Goal: Information Seeking & Learning: Learn about a topic

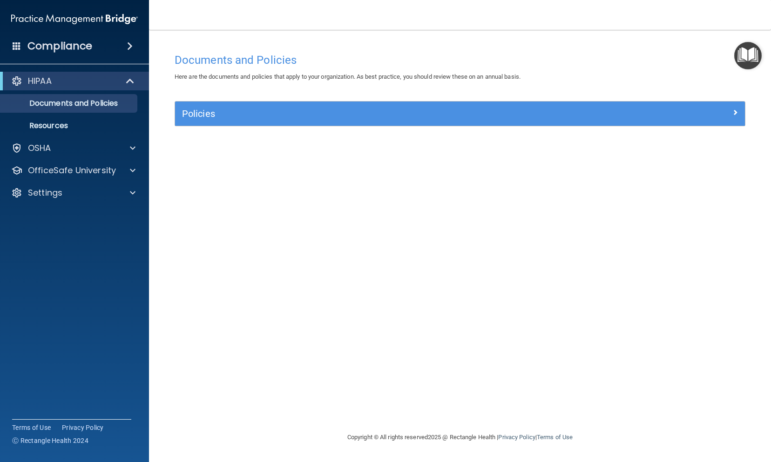
click at [195, 122] on div "Policies" at bounding box center [460, 114] width 570 height 24
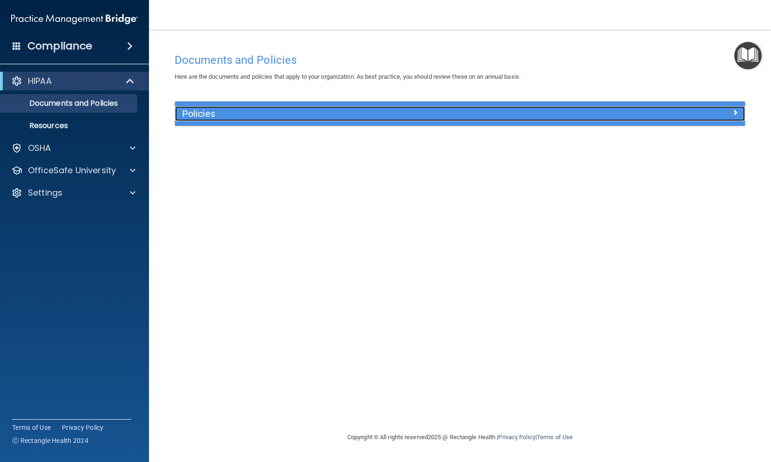
click at [193, 115] on h5 "Policies" at bounding box center [388, 113] width 413 height 10
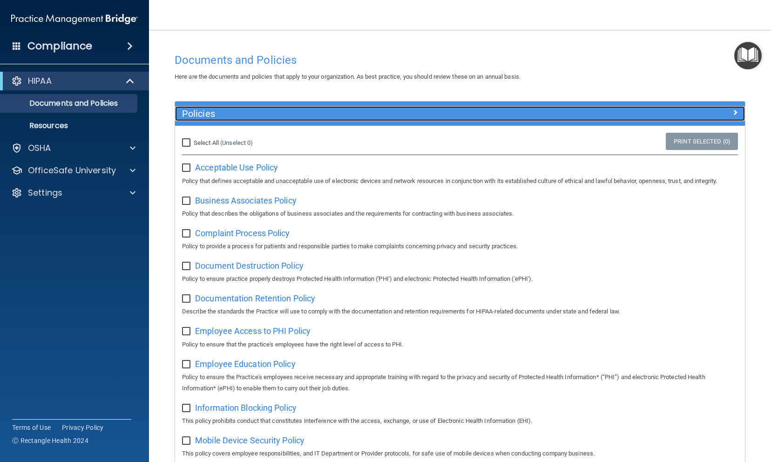
click at [193, 115] on h5 "Policies" at bounding box center [388, 113] width 413 height 10
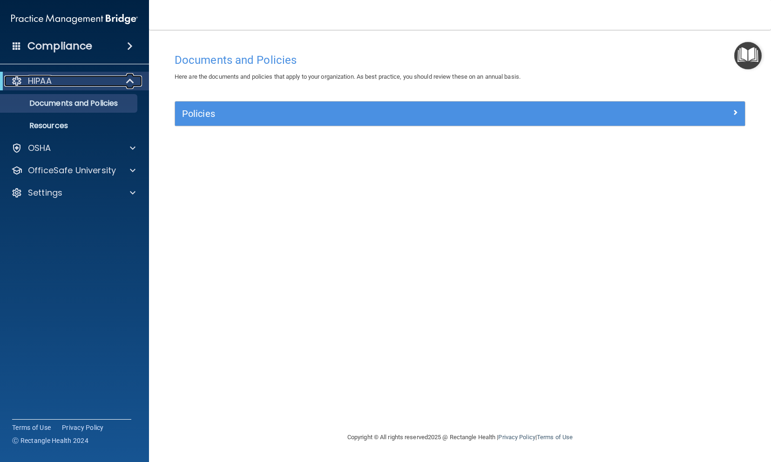
click at [130, 85] on span at bounding box center [131, 80] width 8 height 11
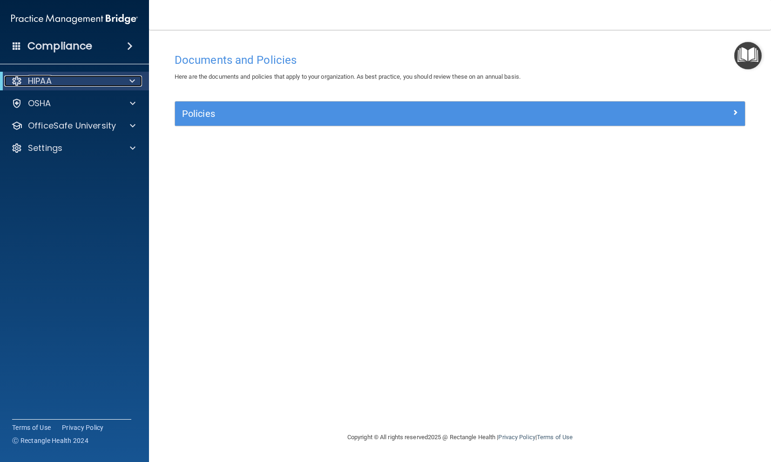
click at [130, 85] on span at bounding box center [132, 80] width 6 height 11
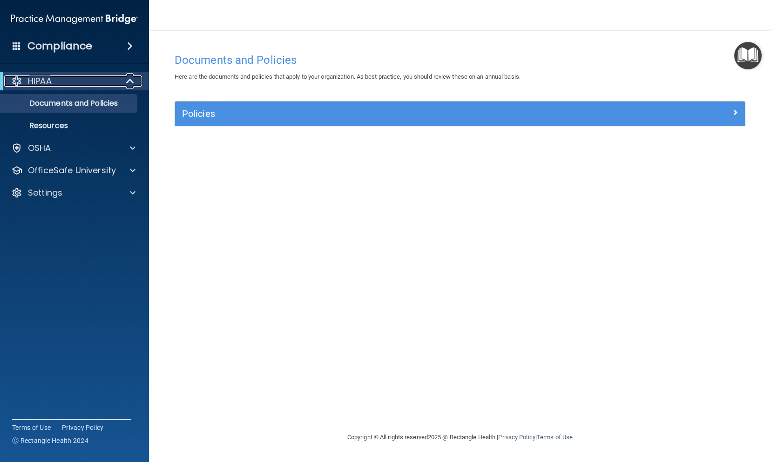
click at [130, 85] on span at bounding box center [131, 80] width 8 height 11
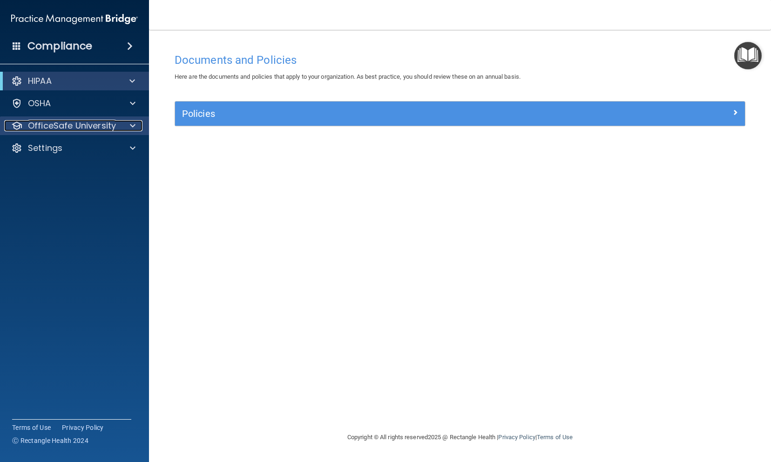
click at [124, 122] on div at bounding box center [131, 125] width 23 height 11
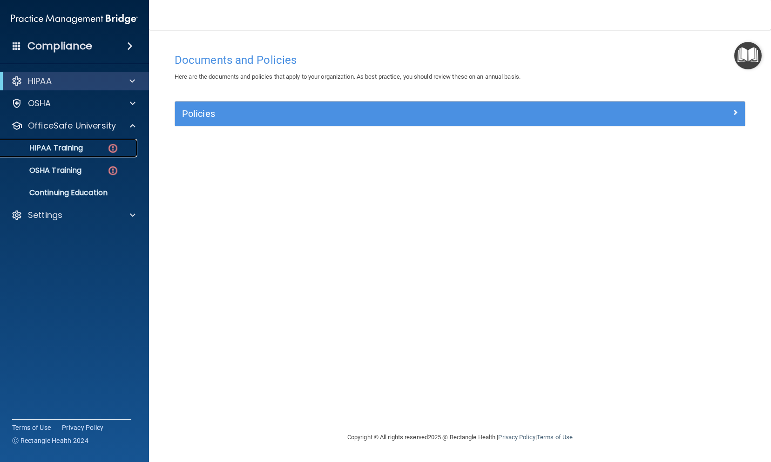
click at [97, 148] on div "HIPAA Training" at bounding box center [69, 147] width 127 height 9
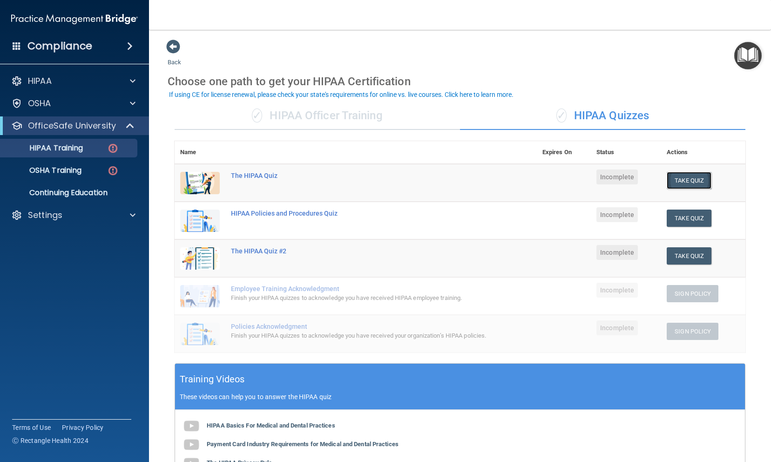
click at [685, 185] on button "Take Quiz" at bounding box center [689, 180] width 45 height 17
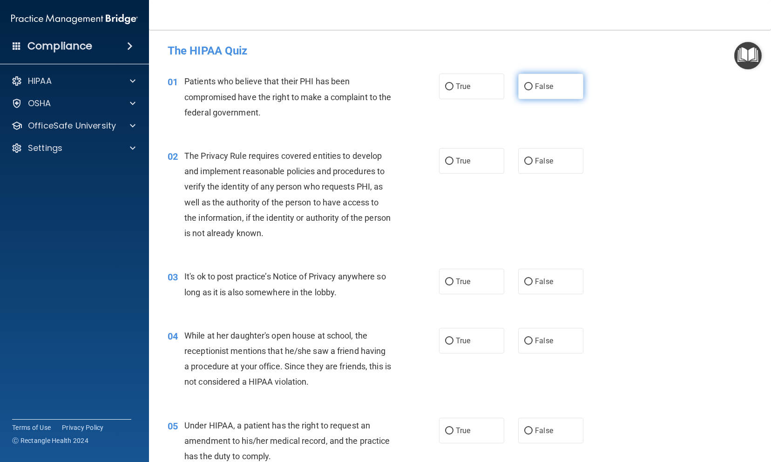
click at [524, 83] on input "False" at bounding box center [528, 86] width 8 height 7
radio input "true"
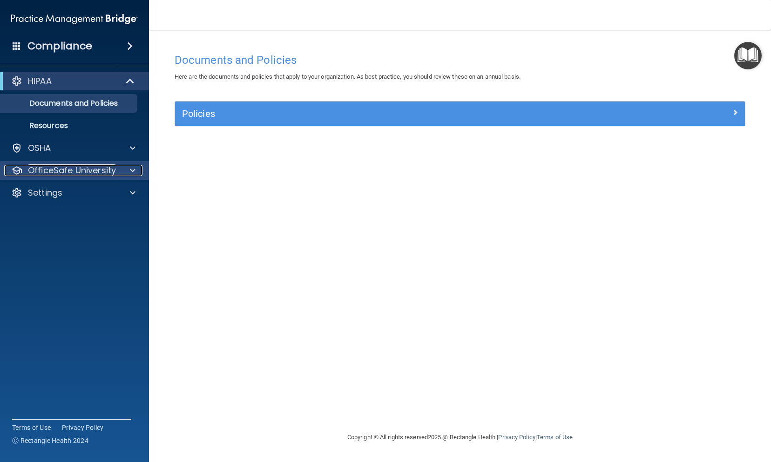
click at [90, 172] on p "OfficeSafe University" at bounding box center [72, 170] width 88 height 11
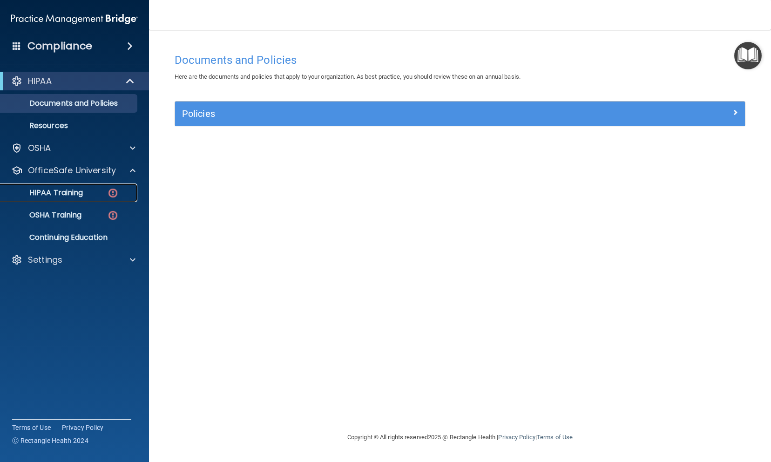
click at [91, 187] on link "HIPAA Training" at bounding box center [64, 192] width 147 height 19
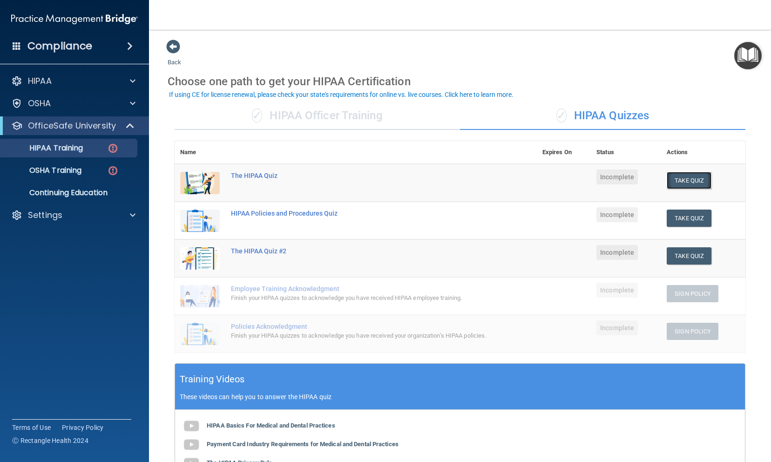
click at [681, 179] on button "Take Quiz" at bounding box center [689, 180] width 45 height 17
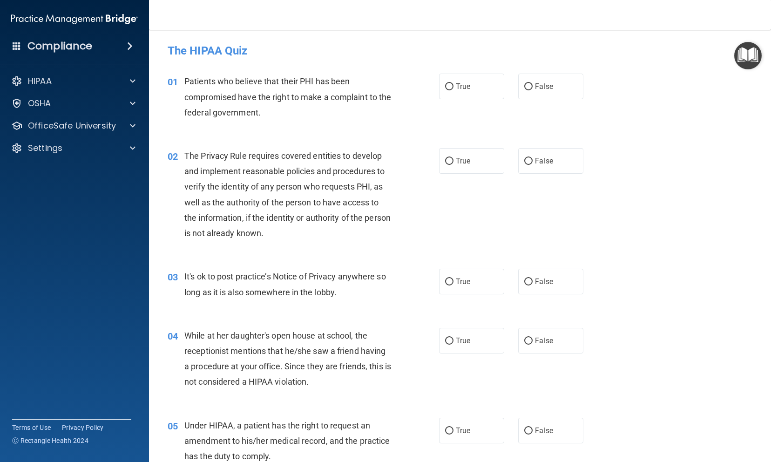
click at [752, 56] on img "Open Resource Center" at bounding box center [747, 55] width 27 height 27
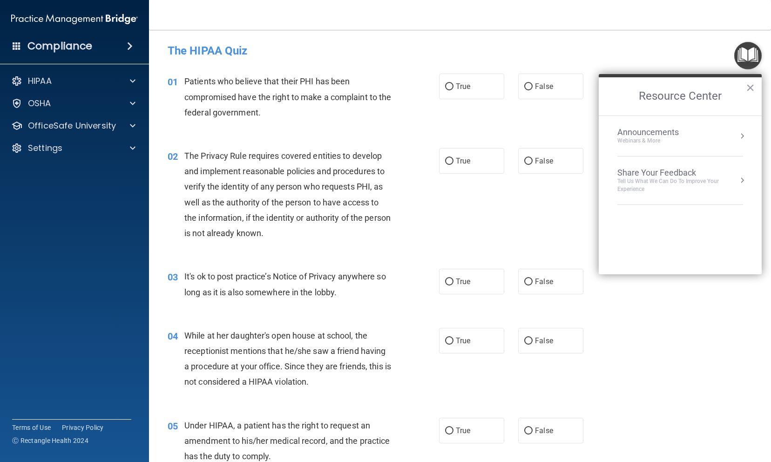
click at [745, 54] on img "Open Resource Center" at bounding box center [747, 55] width 27 height 27
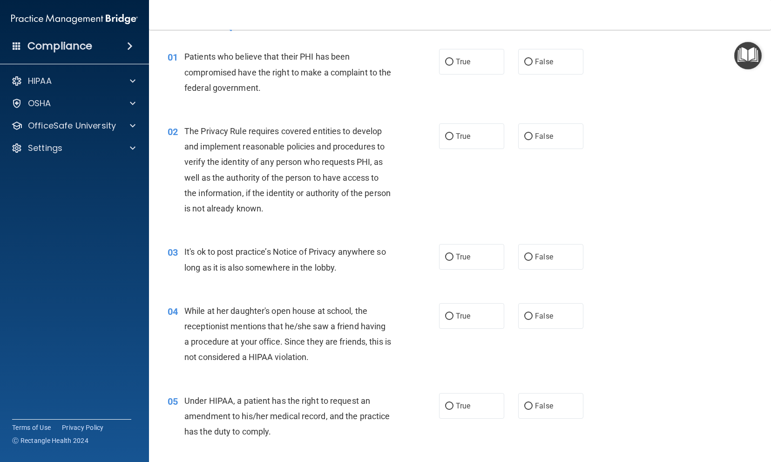
scroll to position [25, 0]
